Goal: Task Accomplishment & Management: Manage account settings

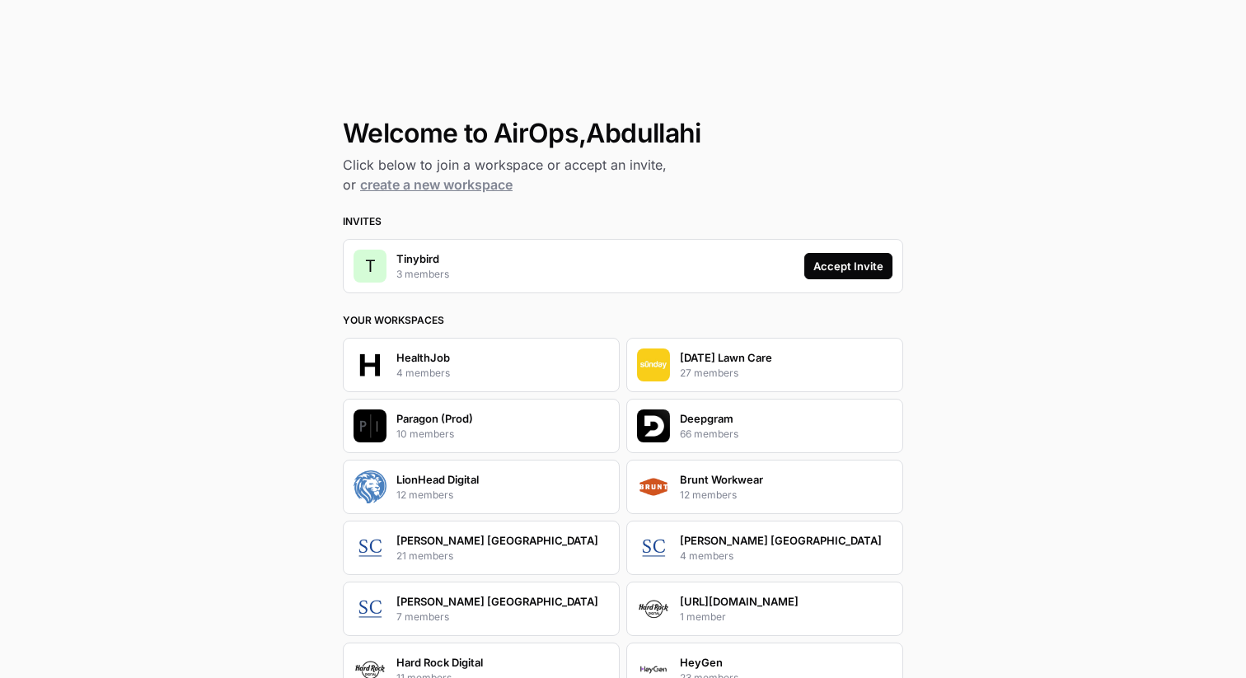
click at [862, 276] on button "Accept Invite" at bounding box center [849, 266] width 88 height 26
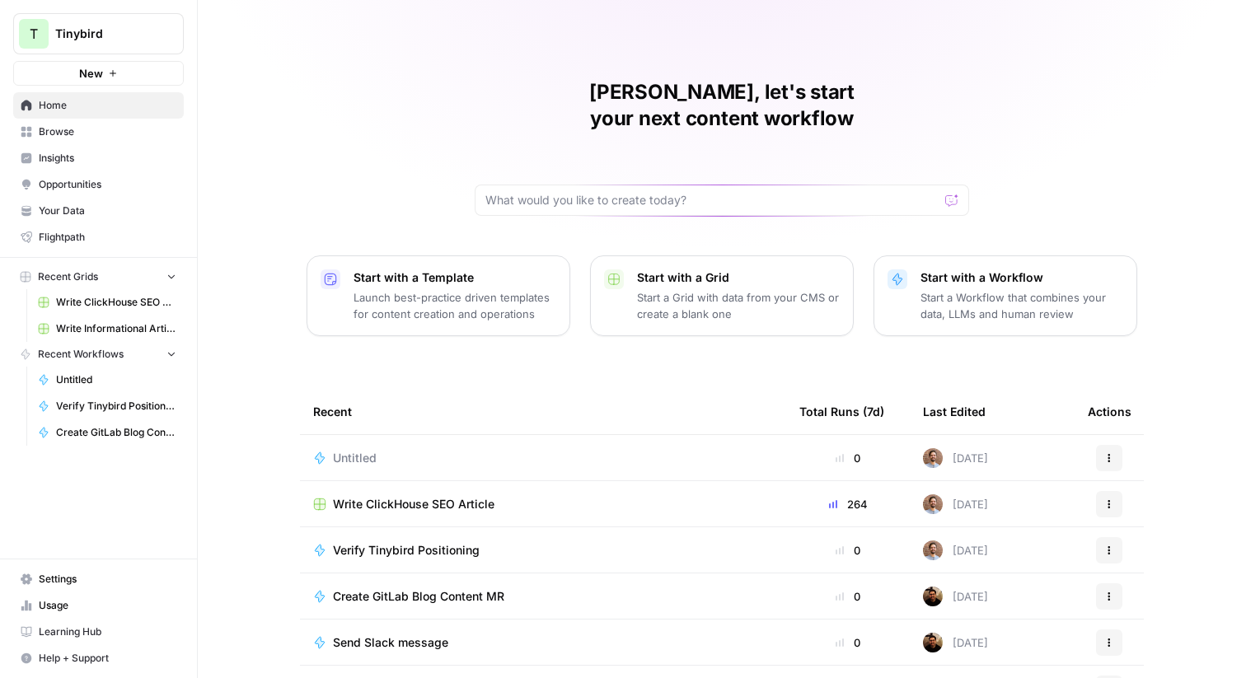
click at [73, 583] on span "Settings" at bounding box center [108, 579] width 138 height 15
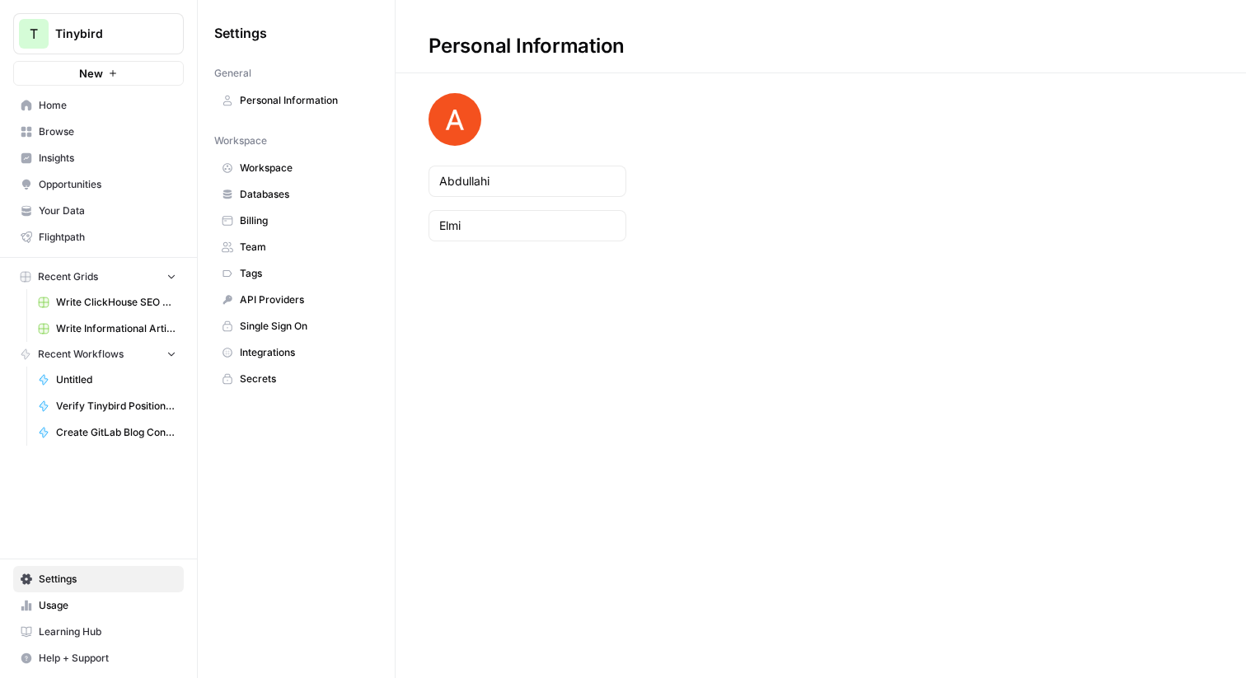
click at [289, 167] on span "Workspace" at bounding box center [305, 168] width 131 height 15
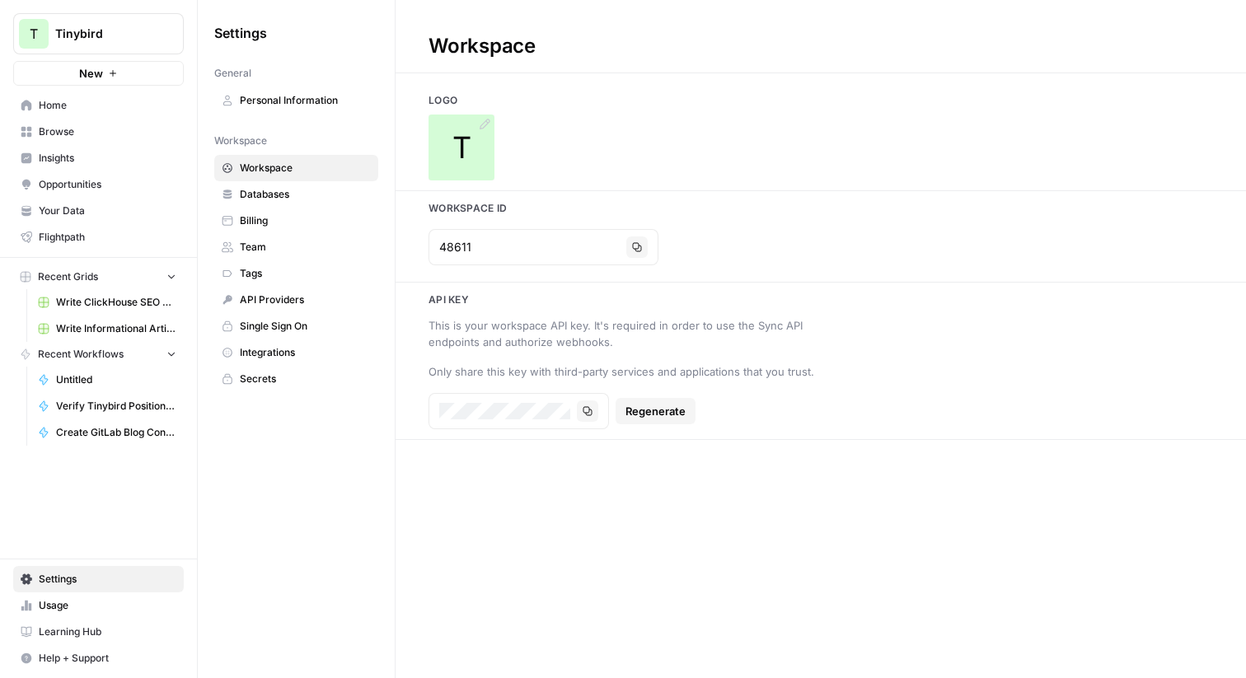
click at [453, 143] on span "T" at bounding box center [462, 147] width 19 height 33
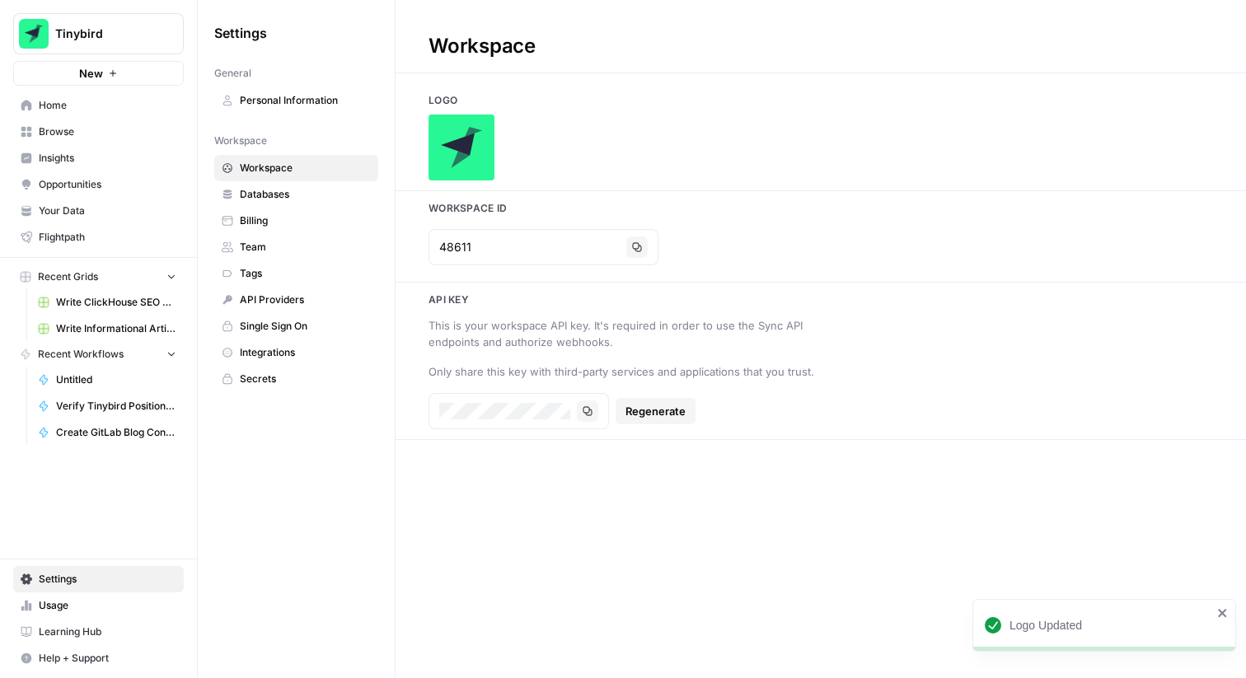
click at [263, 204] on link "Databases" at bounding box center [296, 194] width 164 height 26
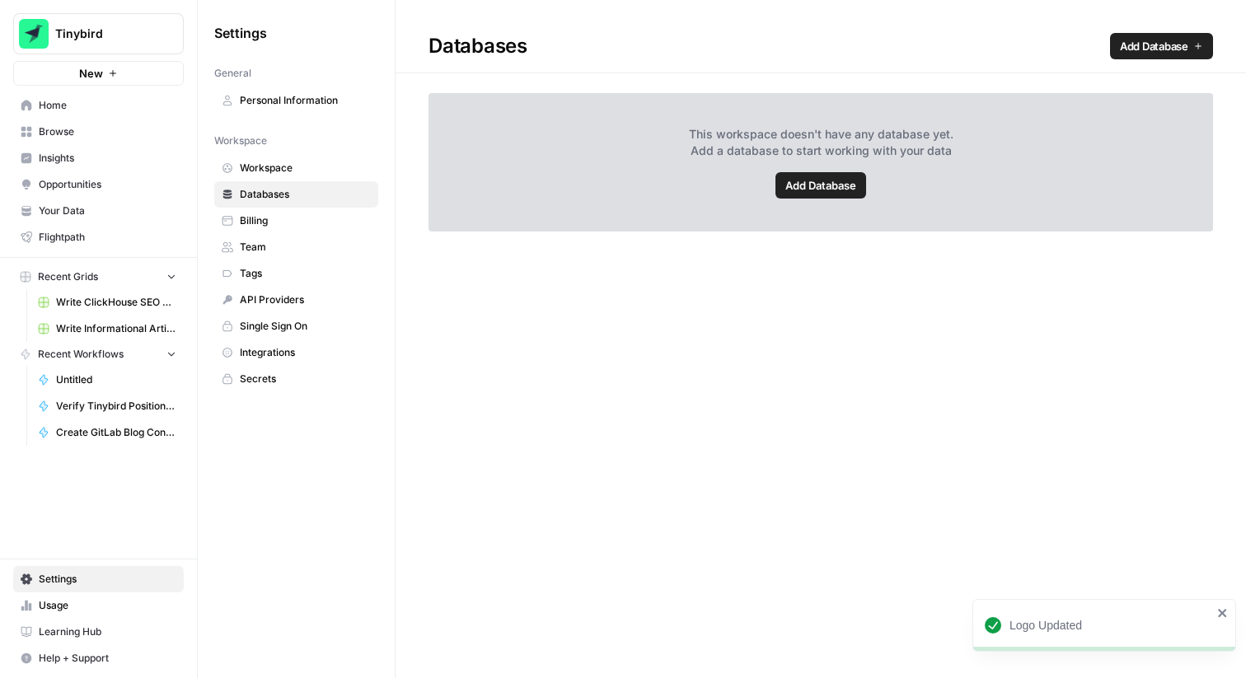
click at [270, 245] on span "Team" at bounding box center [305, 247] width 131 height 15
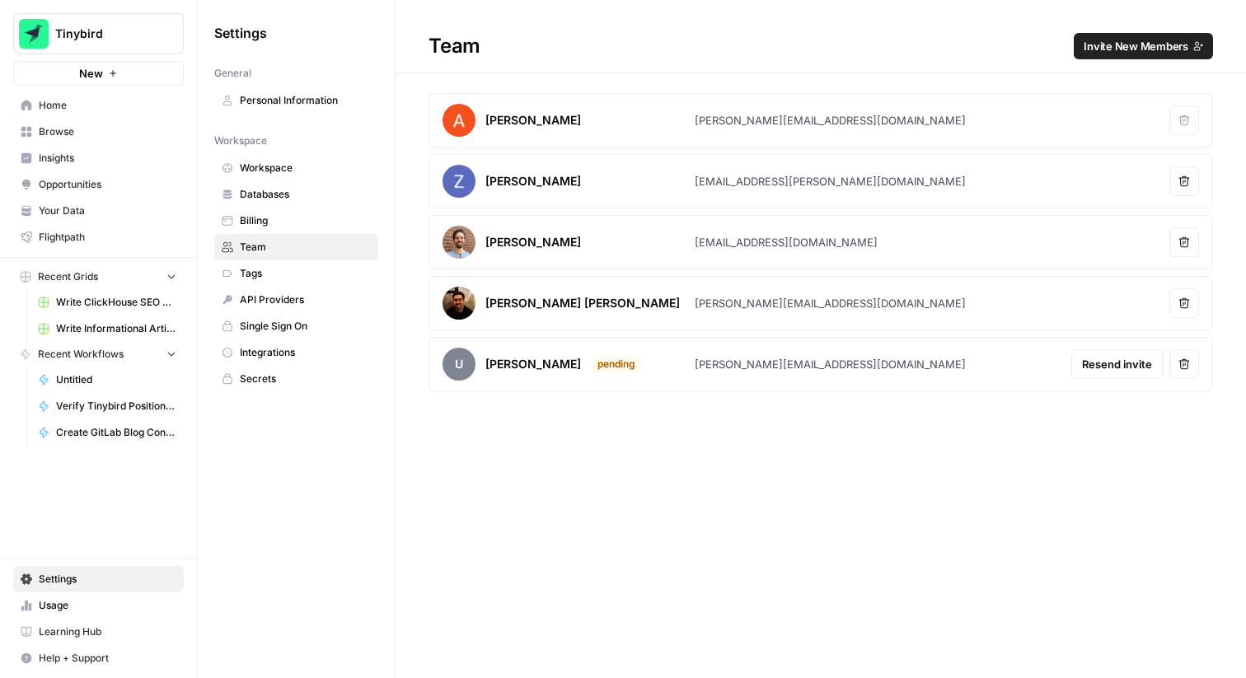
click at [81, 583] on span "Settings" at bounding box center [108, 579] width 138 height 15
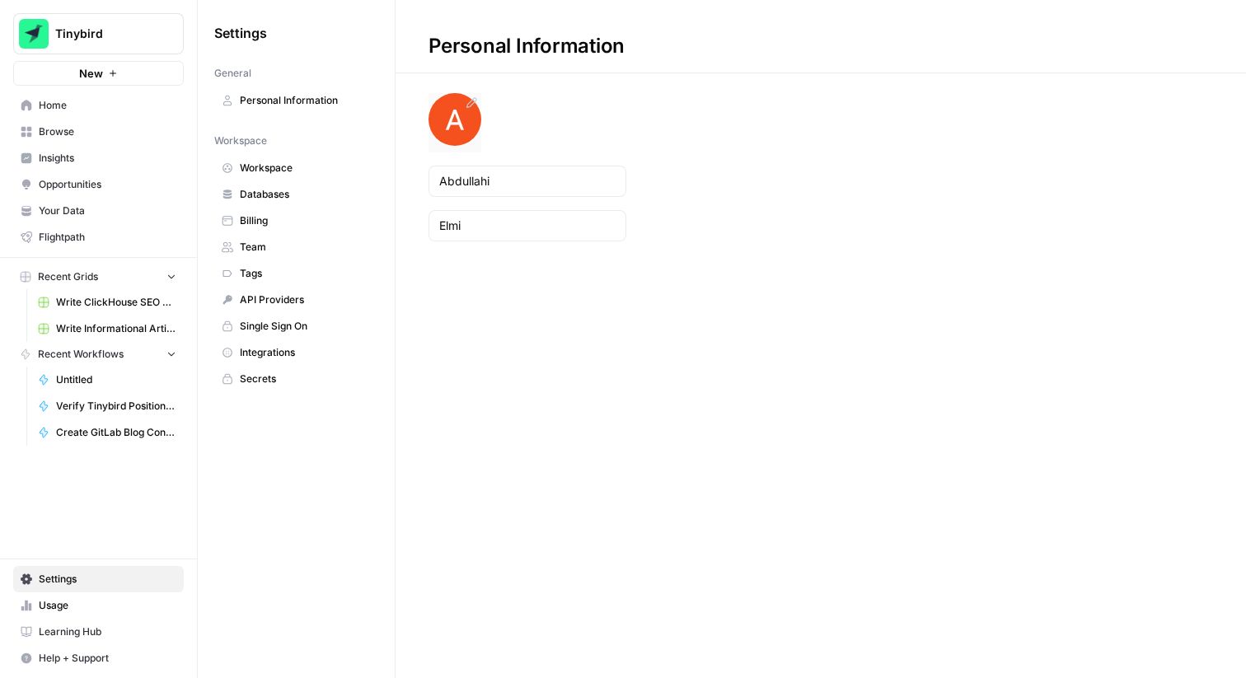
click at [468, 110] on img at bounding box center [455, 119] width 53 height 53
